Goal: Task Accomplishment & Management: Manage account settings

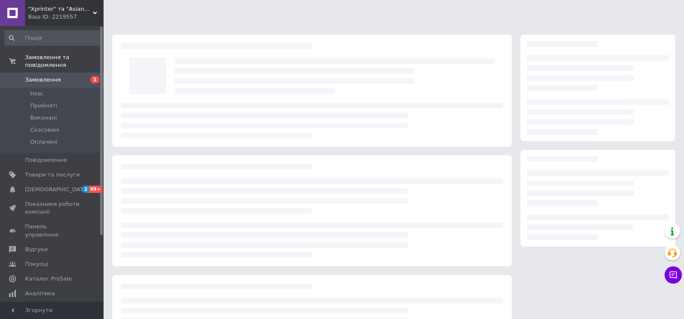
scroll to position [40, 0]
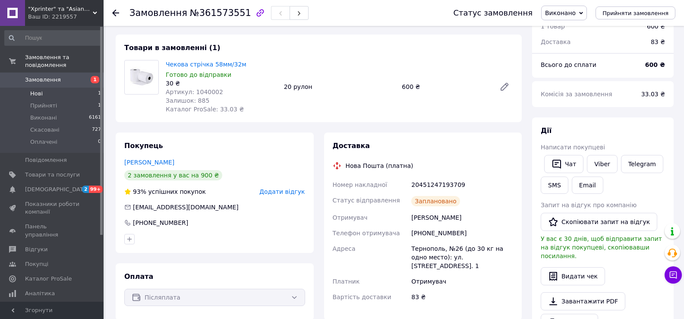
click at [64, 88] on li "Нові 1" at bounding box center [53, 94] width 106 height 12
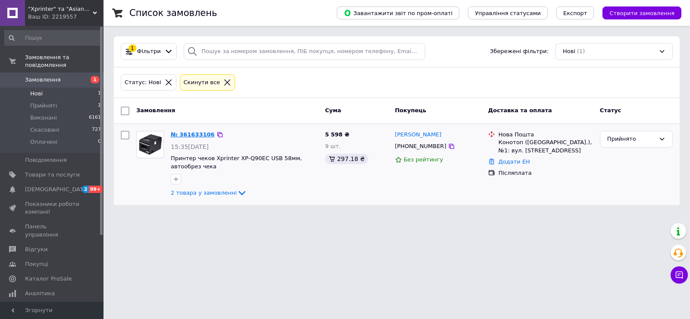
click at [194, 135] on link "№ 361633106" at bounding box center [193, 134] width 44 height 6
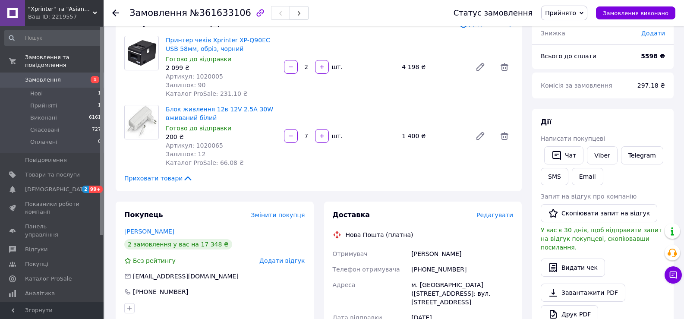
scroll to position [67, 0]
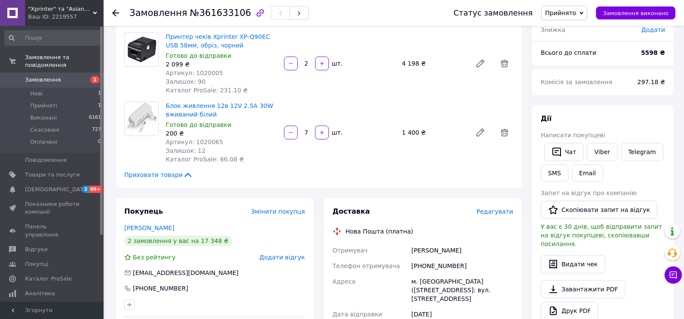
click at [249, 292] on div "+380677863980" at bounding box center [214, 288] width 181 height 9
click at [141, 226] on link "Марченко Олександр" at bounding box center [149, 227] width 50 height 7
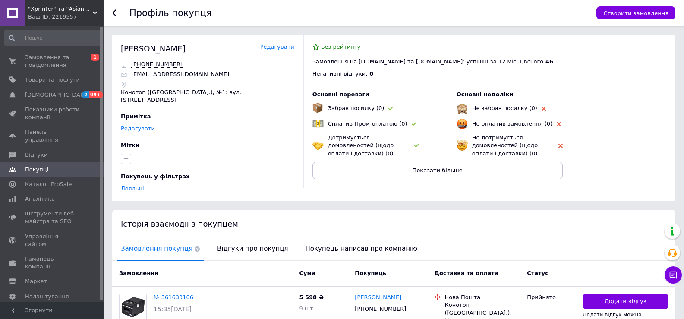
scroll to position [142, 0]
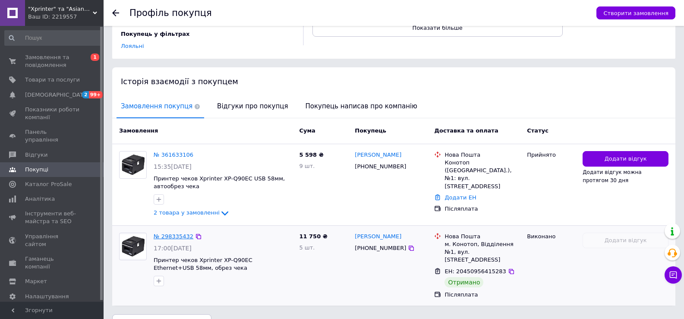
click at [171, 233] on link "№ 298335432" at bounding box center [174, 236] width 40 height 6
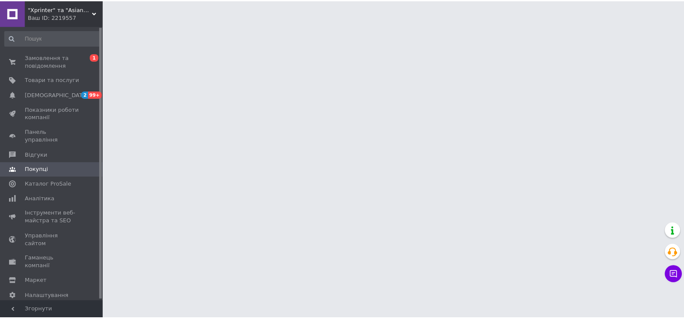
scroll to position [67, 0]
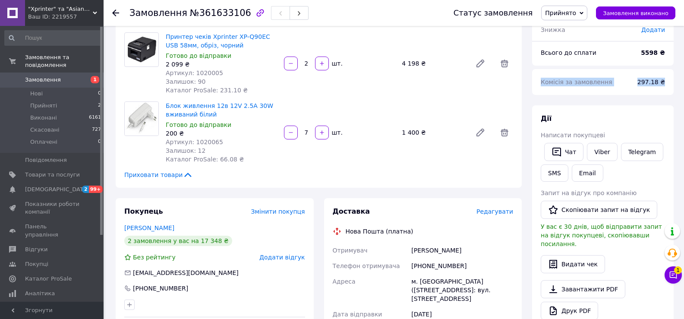
drag, startPoint x: 541, startPoint y: 82, endPoint x: 687, endPoint y: 86, distance: 145.8
click at [683, 86] on html ""Xprinter" та "Asianwell" - офіційний представник заводів у Китаї Ваш ID: 22195…" at bounding box center [342, 263] width 684 height 660
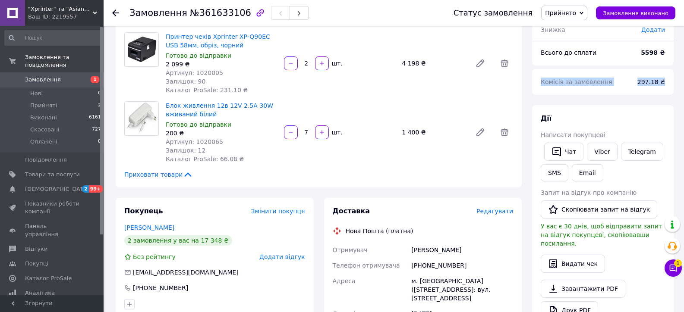
copy div "Комісія за замовлення 297.18 ₴"
click at [676, 267] on span "1" at bounding box center [678, 264] width 8 height 8
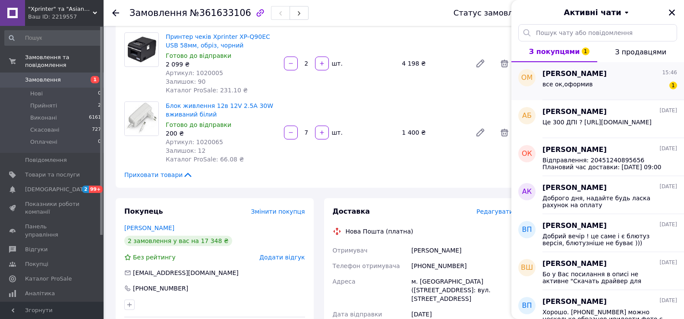
click at [650, 82] on div "все ок,оформив 1" at bounding box center [609, 86] width 135 height 14
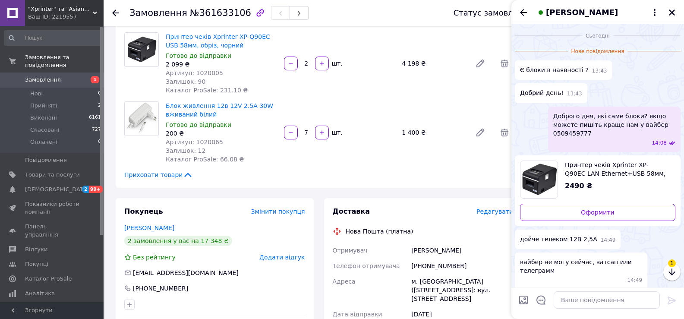
scroll to position [220, 0]
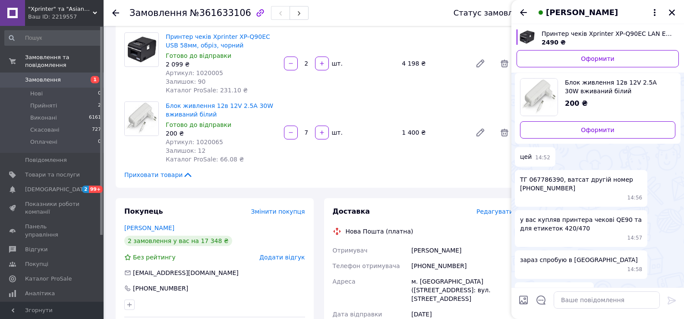
click at [376, 165] on div "Блок живлення 12в 12V 2.5A 30W вживаний білий Готово до відправки 200 ₴ Артикул…" at bounding box center [339, 133] width 354 height 66
click at [676, 10] on button "Закрити" at bounding box center [671, 12] width 10 height 10
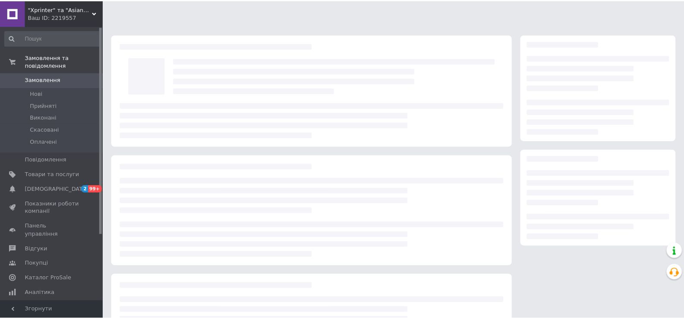
scroll to position [67, 0]
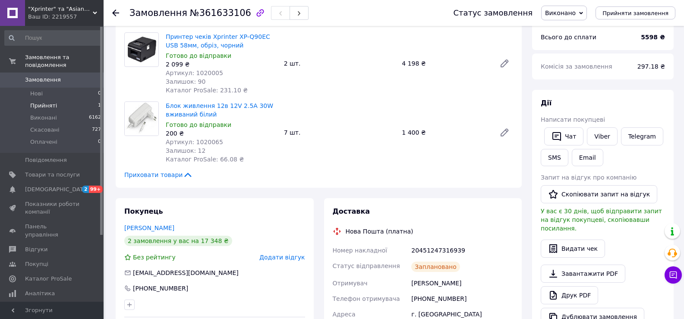
click at [65, 100] on li "Прийняті 1" at bounding box center [53, 106] width 106 height 12
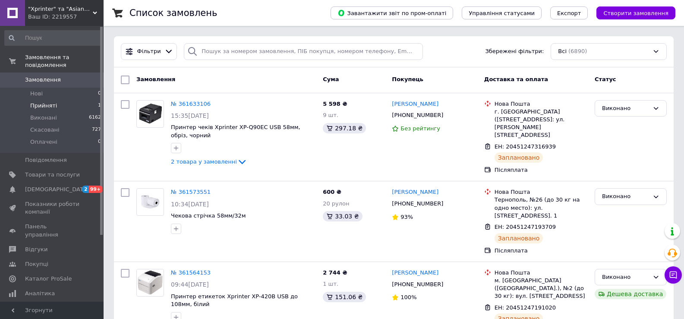
click at [68, 100] on li "Прийняті 1" at bounding box center [53, 106] width 106 height 12
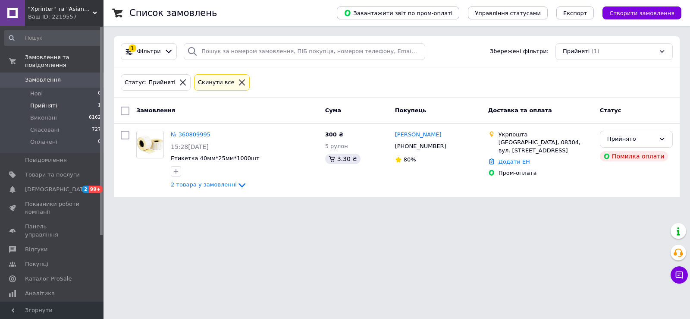
click at [454, 207] on html ""Xprinter" та "Asianwell" - офіційний представник заводів у [GEOGRAPHIC_DATA] В…" at bounding box center [345, 103] width 690 height 207
drag, startPoint x: 322, startPoint y: 297, endPoint x: 329, endPoint y: 293, distance: 7.9
click at [322, 207] on html ""Xprinter" та "Asianwell" - офіційний представник заводів у Китаї Ваш ID: 22195…" at bounding box center [345, 103] width 690 height 207
click at [624, 207] on html ""Xprinter" та "Asianwell" - офіційний представник заводів у Китаї Ваш ID: 22195…" at bounding box center [345, 103] width 690 height 207
